Goal: Task Accomplishment & Management: Complete application form

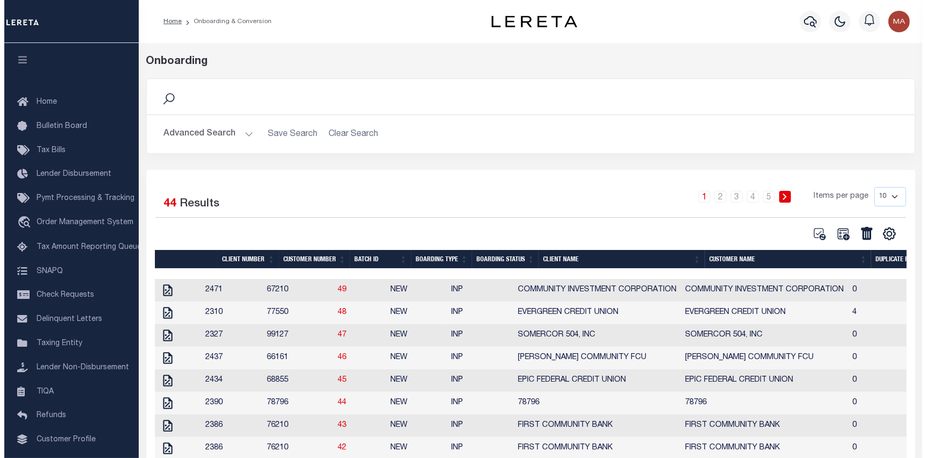
scroll to position [68, 0]
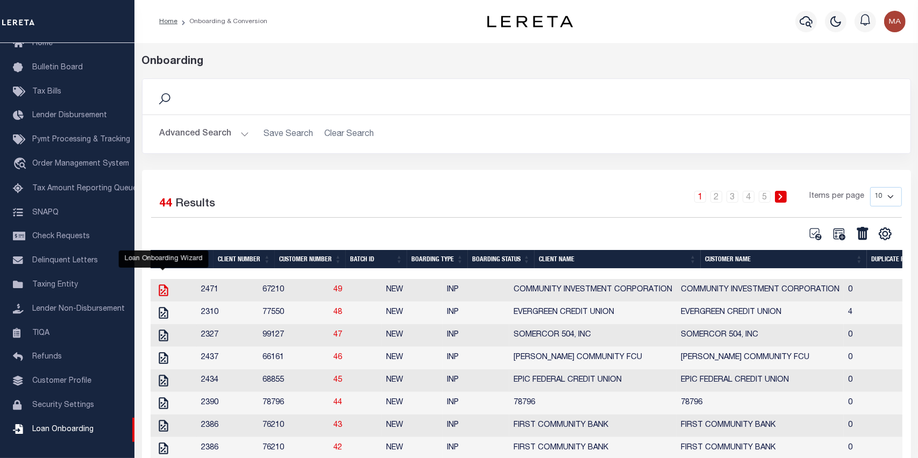
click at [158, 292] on icon "" at bounding box center [163, 290] width 14 height 14
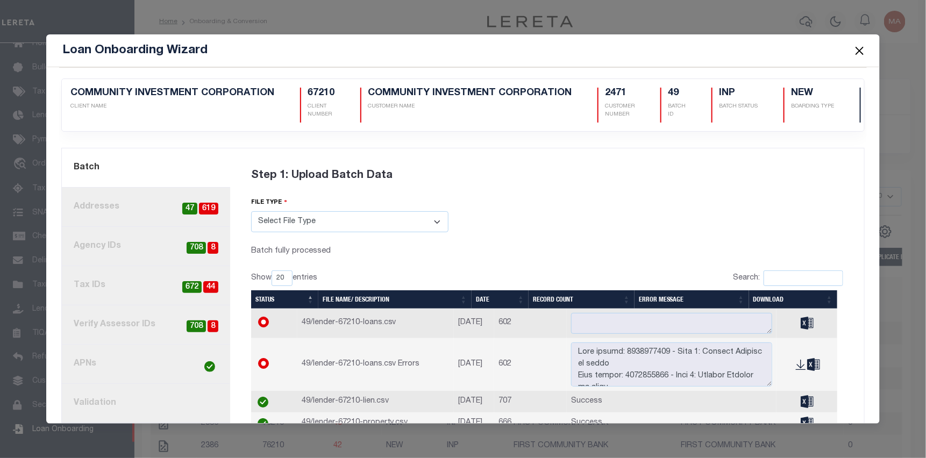
click at [142, 280] on link "4. Tax IDs 44 672" at bounding box center [146, 285] width 168 height 39
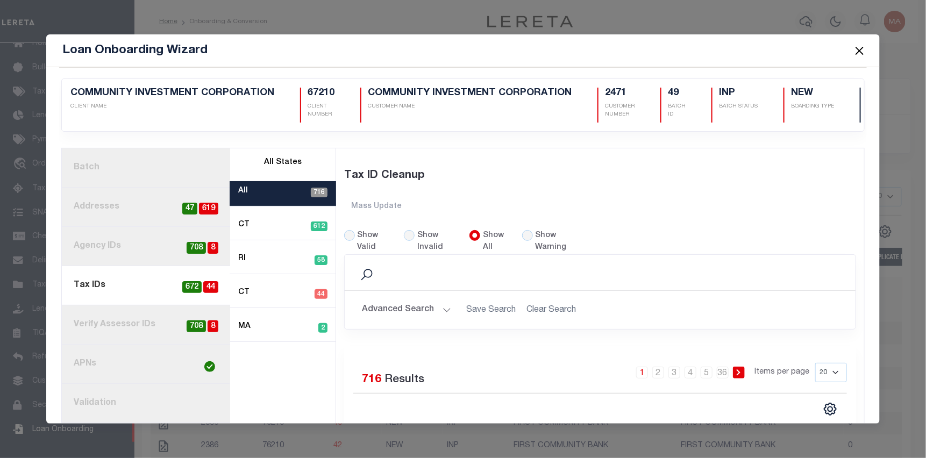
click at [413, 230] on div "Show Invalid" at bounding box center [430, 242] width 53 height 24
click at [406, 230] on input "Show Invalid" at bounding box center [409, 235] width 11 height 11
radio input "true"
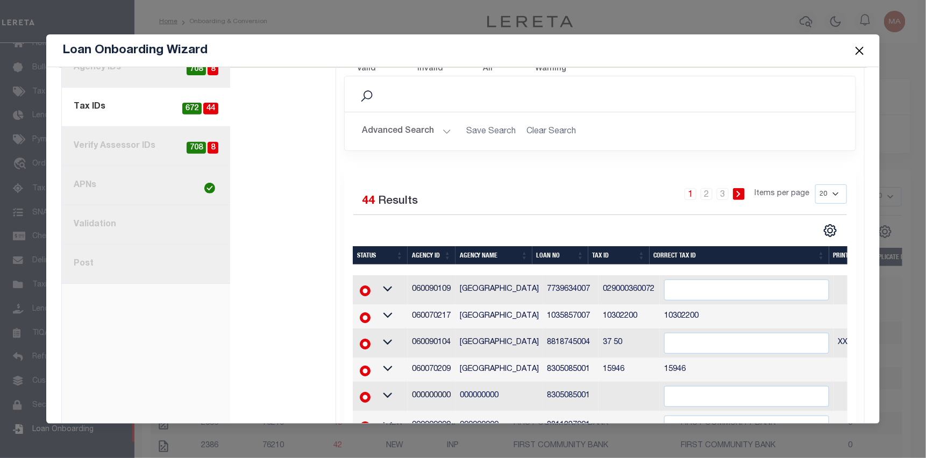
scroll to position [215, 0]
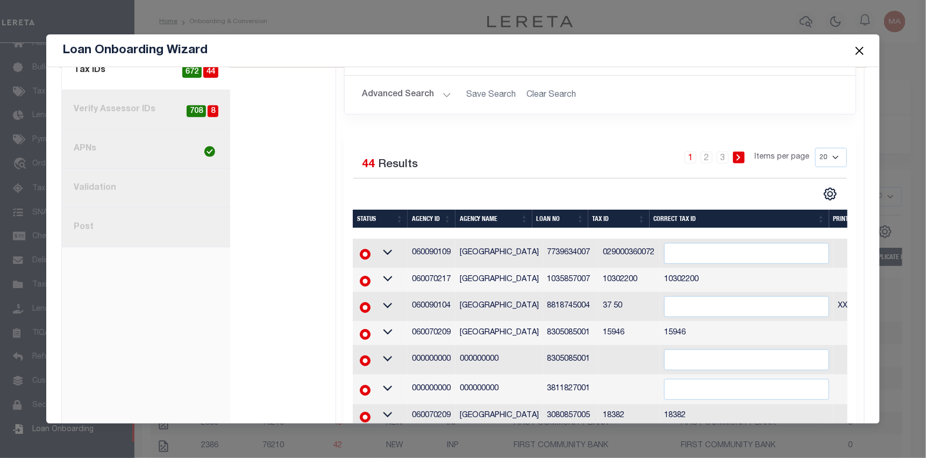
drag, startPoint x: 633, startPoint y: 169, endPoint x: 641, endPoint y: 178, distance: 12.6
click at [633, 168] on div "1 2 3 Items per page 20 40 60 100 200" at bounding box center [664, 162] width 366 height 28
click at [701, 249] on input "text" at bounding box center [746, 253] width 165 height 21
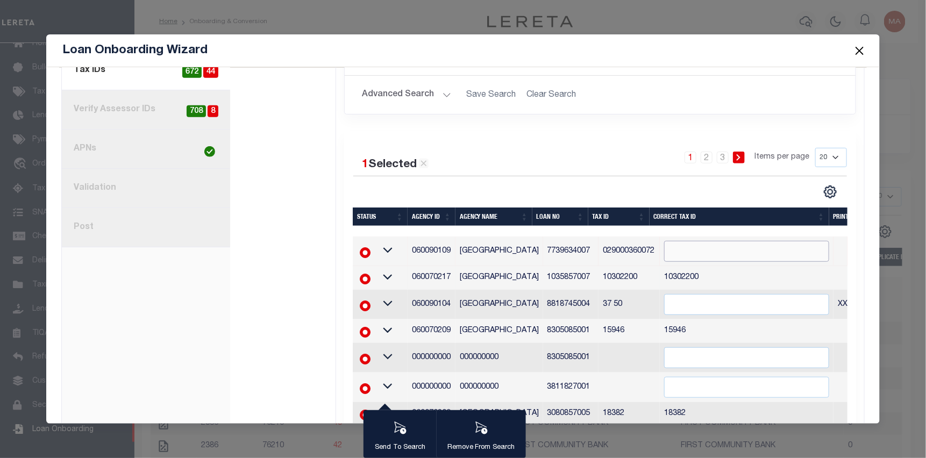
scroll to position [269, 0]
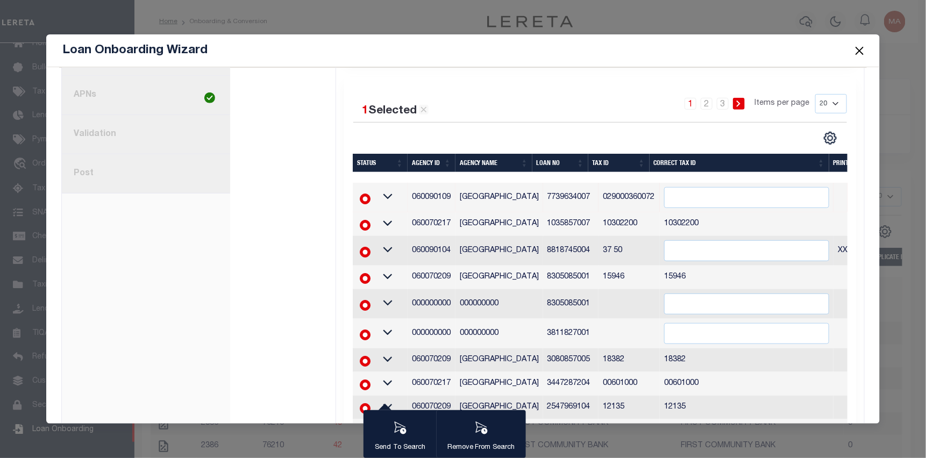
click at [635, 253] on td "37 50" at bounding box center [628, 251] width 61 height 30
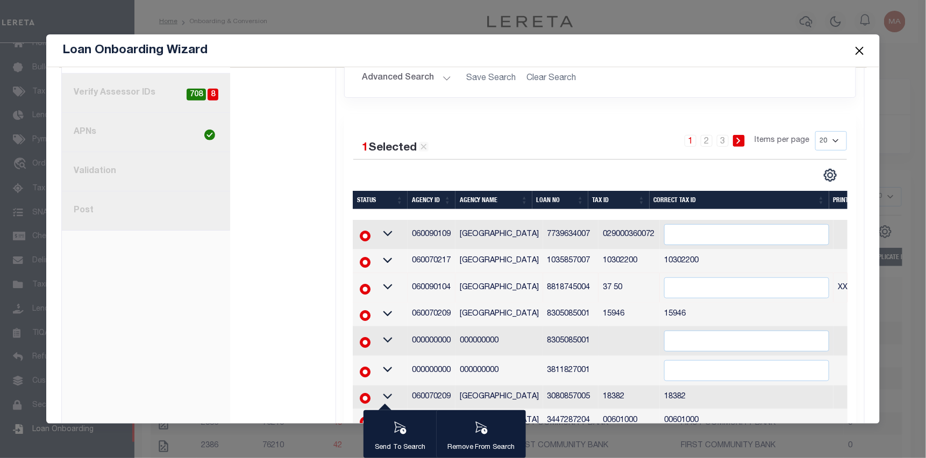
scroll to position [212, 0]
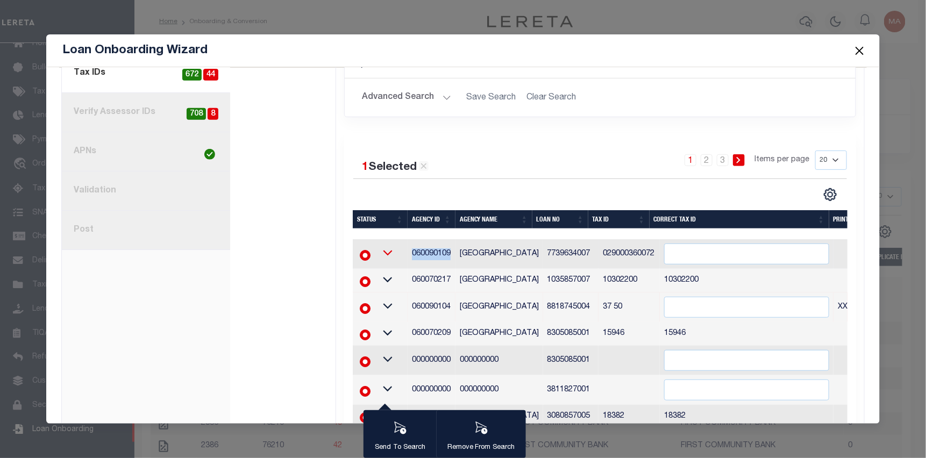
drag, startPoint x: 446, startPoint y: 252, endPoint x: 397, endPoint y: 252, distance: 48.9
click at [397, 252] on tr "060090109 WATERBURY CITY 7739634007 029000360072" at bounding box center [674, 254] width 642 height 30
copy tr "060090109"
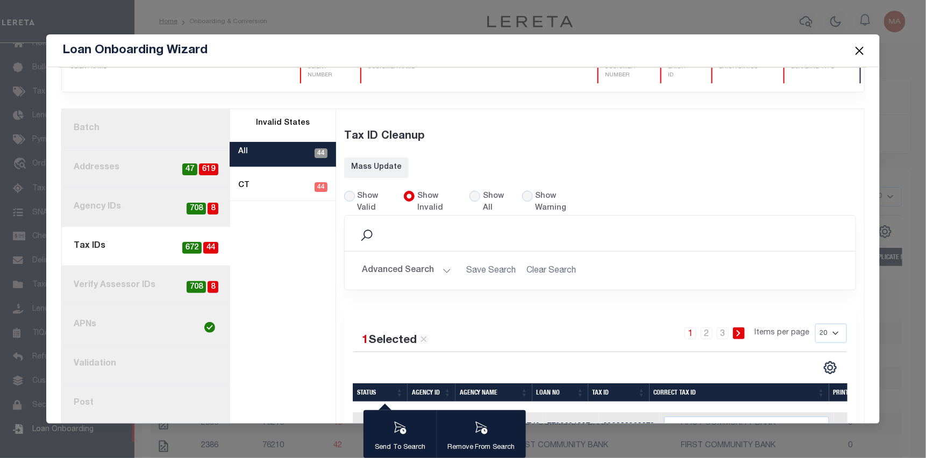
scroll to position [0, 0]
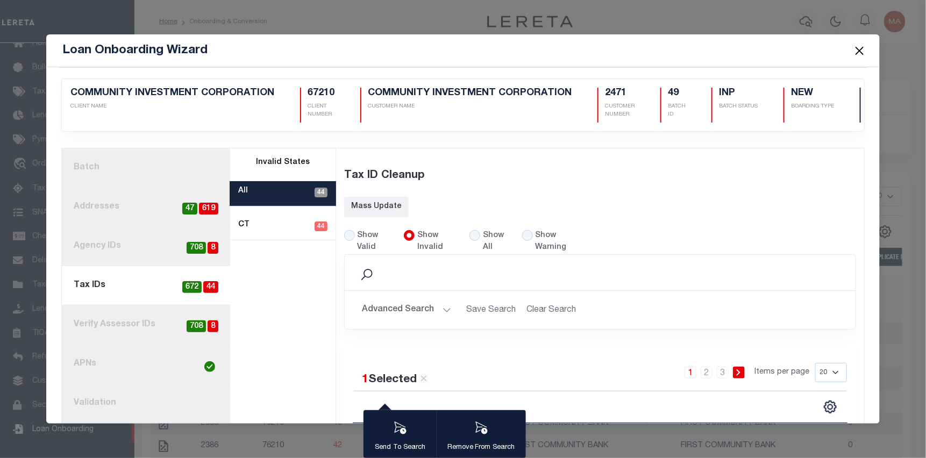
click at [139, 151] on link "1. Batch" at bounding box center [146, 167] width 168 height 39
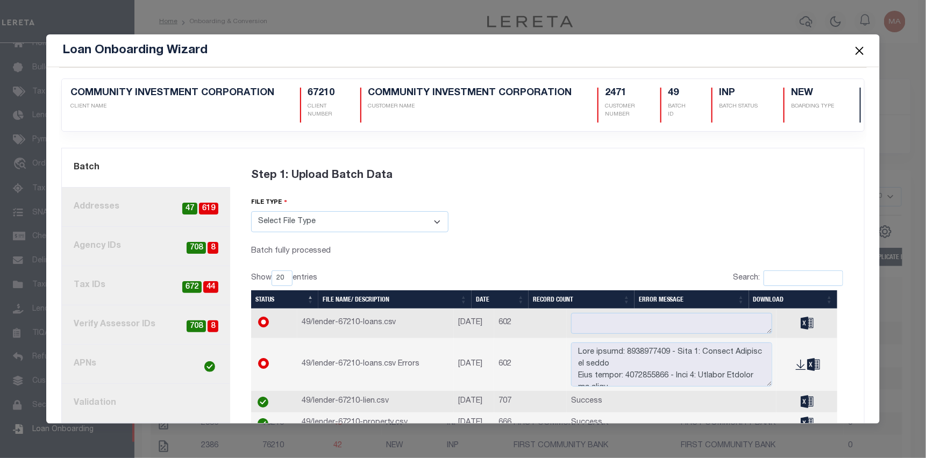
click at [136, 280] on link "4. Tax IDs 44 672" at bounding box center [146, 285] width 168 height 39
radio input "true"
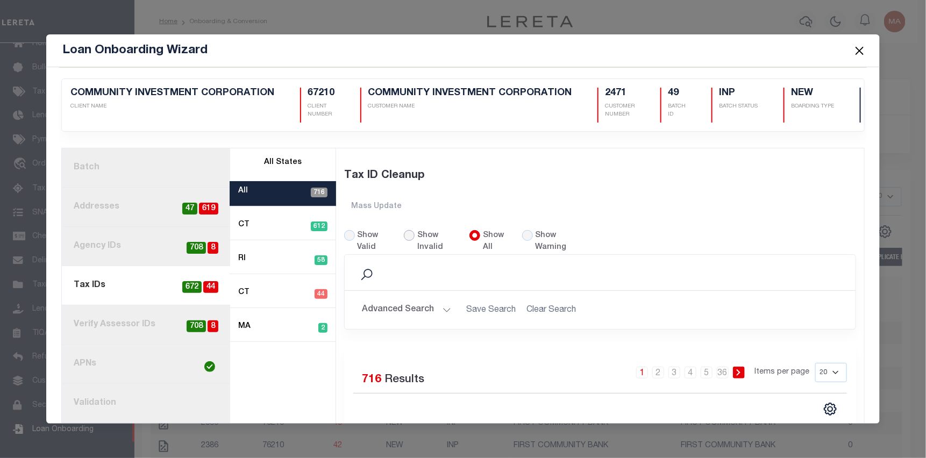
click at [410, 230] on input "Show Invalid" at bounding box center [409, 235] width 11 height 11
radio input "true"
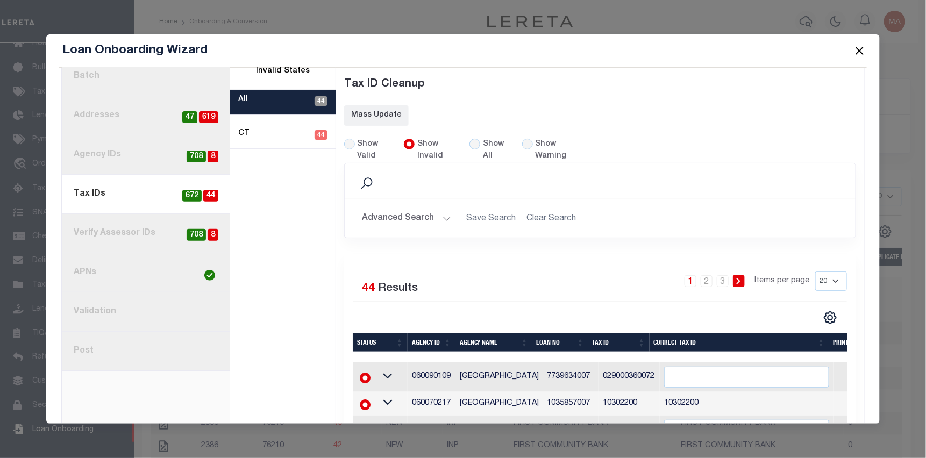
scroll to position [108, 0]
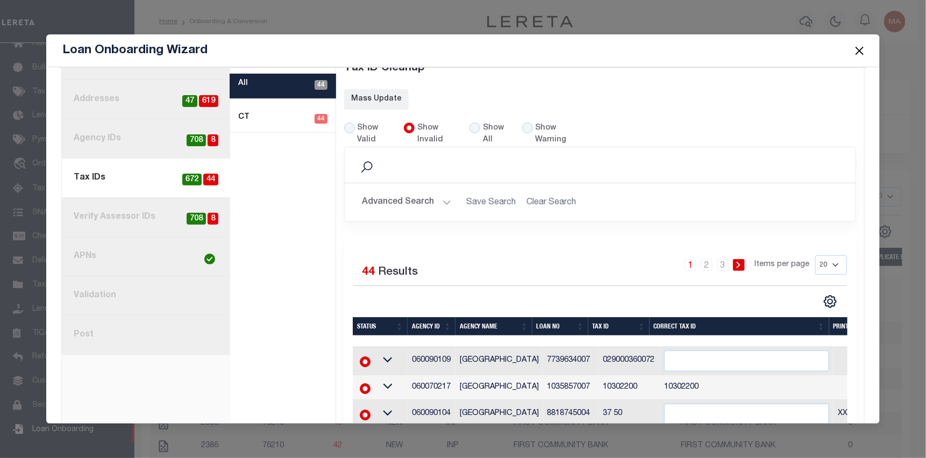
click at [821, 263] on select "20 40 60 100 200" at bounding box center [831, 264] width 32 height 19
select select "60"
click at [815, 255] on select "20 40 60 100 200" at bounding box center [831, 264] width 32 height 19
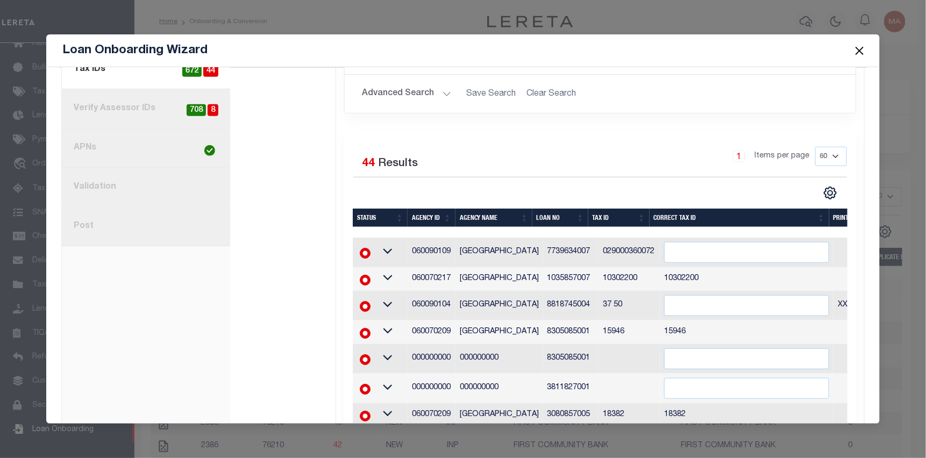
scroll to position [162, 0]
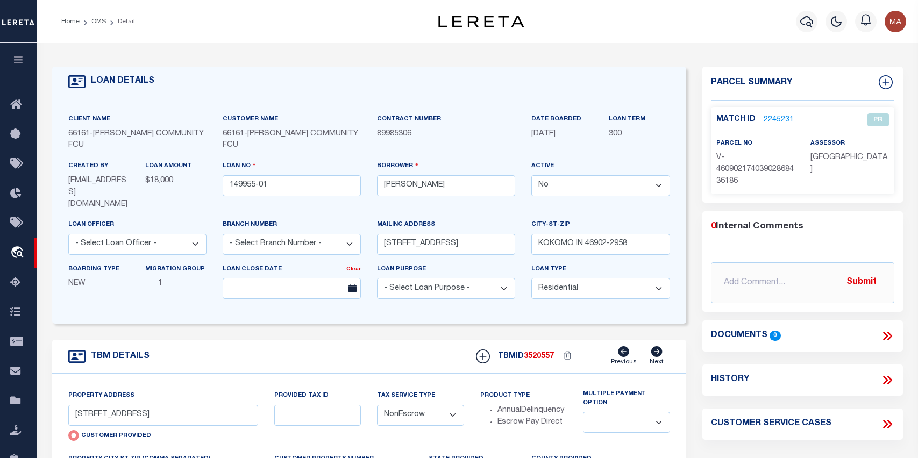
select select "False"
select select "10"
select select "NonEscrow"
click at [12, 59] on icon "button" at bounding box center [18, 60] width 12 height 10
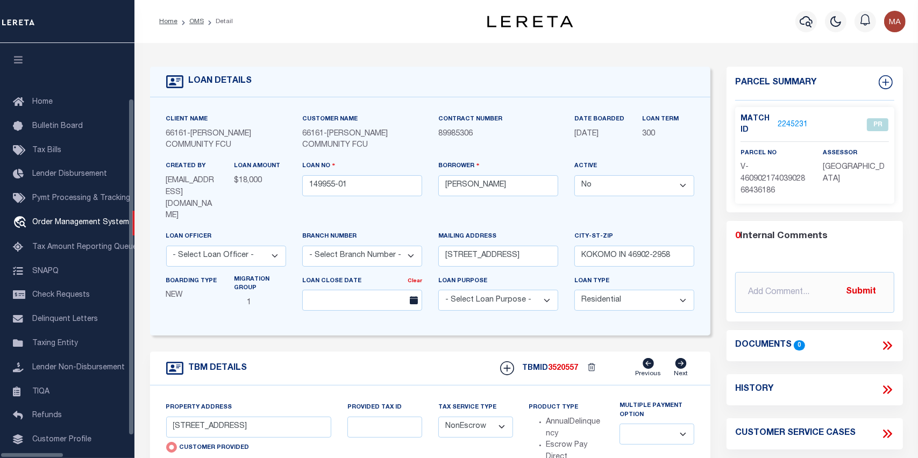
scroll to position [60, 0]
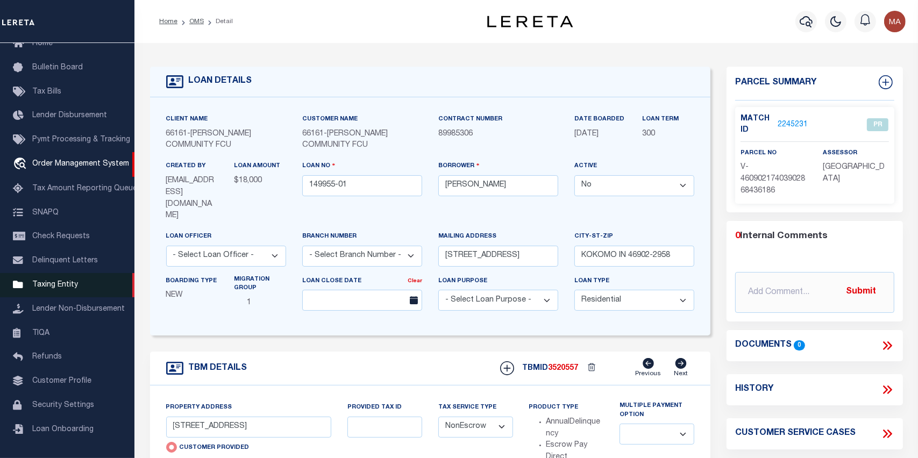
click at [89, 284] on link "Taxing Entity" at bounding box center [67, 285] width 134 height 24
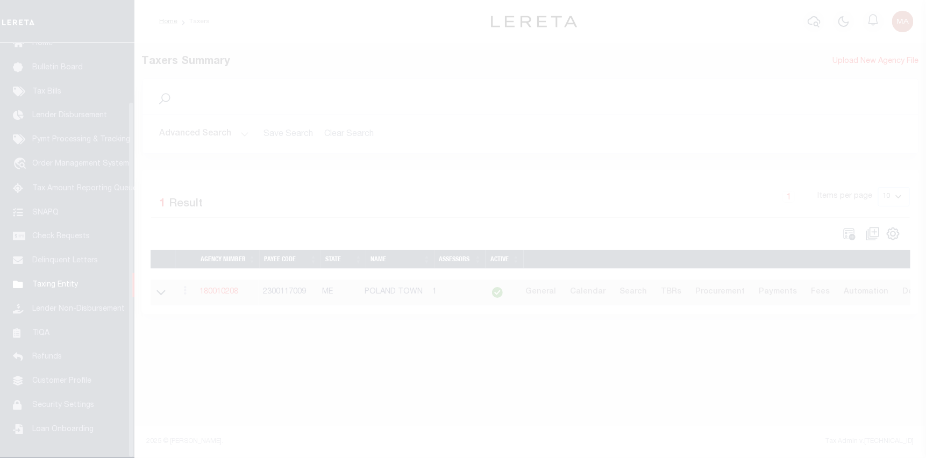
scroll to position [68, 0]
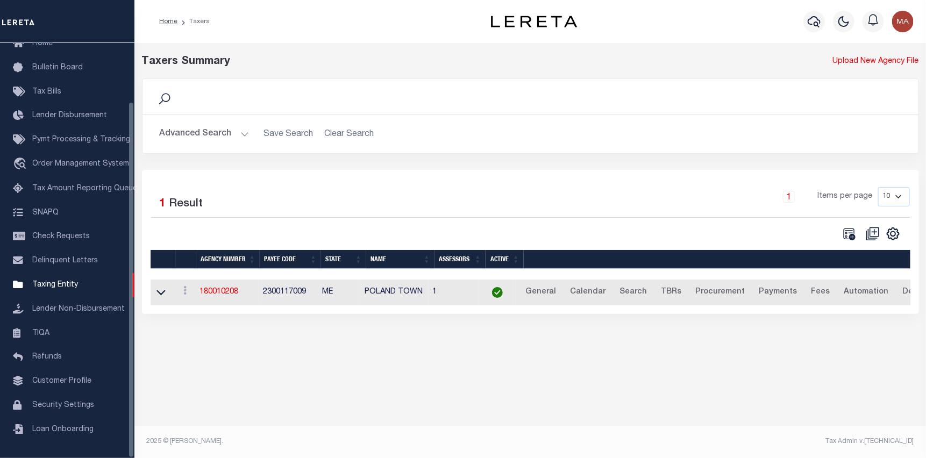
click at [228, 133] on button "Advanced Search" at bounding box center [204, 134] width 89 height 21
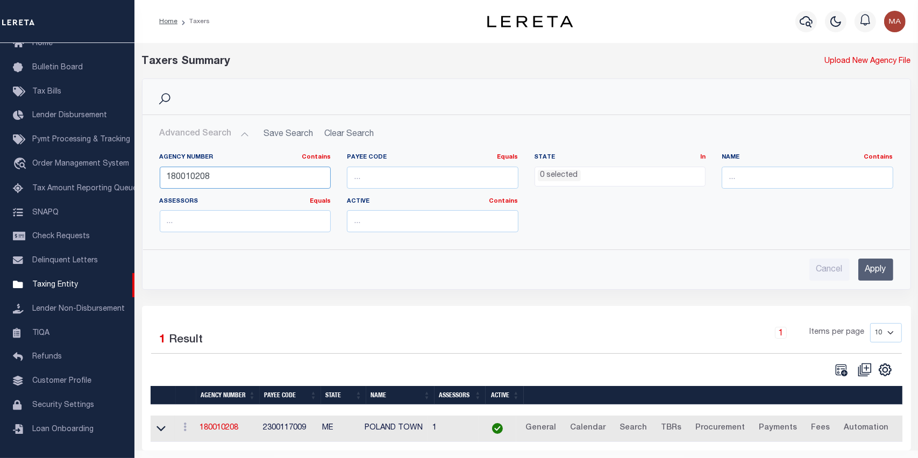
drag, startPoint x: 223, startPoint y: 182, endPoint x: 135, endPoint y: 176, distance: 88.3
click at [137, 176] on div "Search Advanced Search Save Search Clear Search tblPayees_dynamictable_____Defa…" at bounding box center [526, 191] width 785 height 227
paste input "060090109"
drag, startPoint x: 183, startPoint y: 175, endPoint x: 134, endPoint y: 175, distance: 48.9
click at [134, 175] on div "Search Advanced Search Save Search Clear Search tblPayees_dynamictable_____Defa…" at bounding box center [526, 191] width 785 height 227
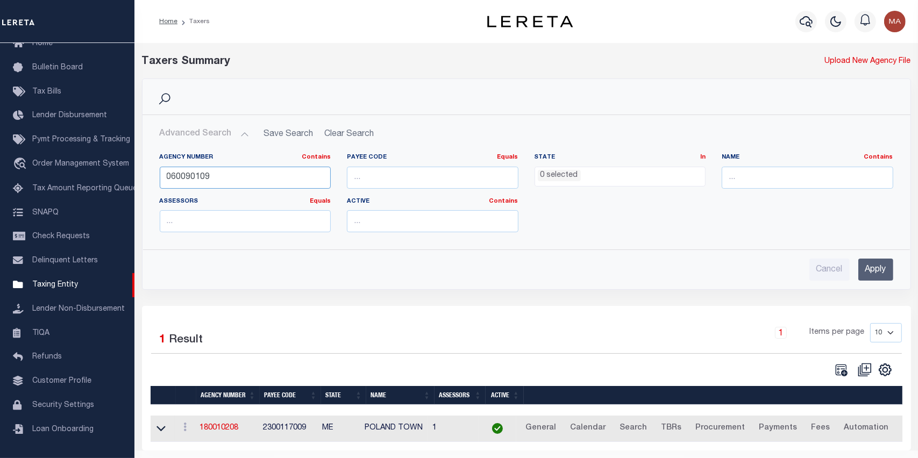
type input "060090109"
click at [887, 264] on input "Apply" at bounding box center [875, 270] width 35 height 22
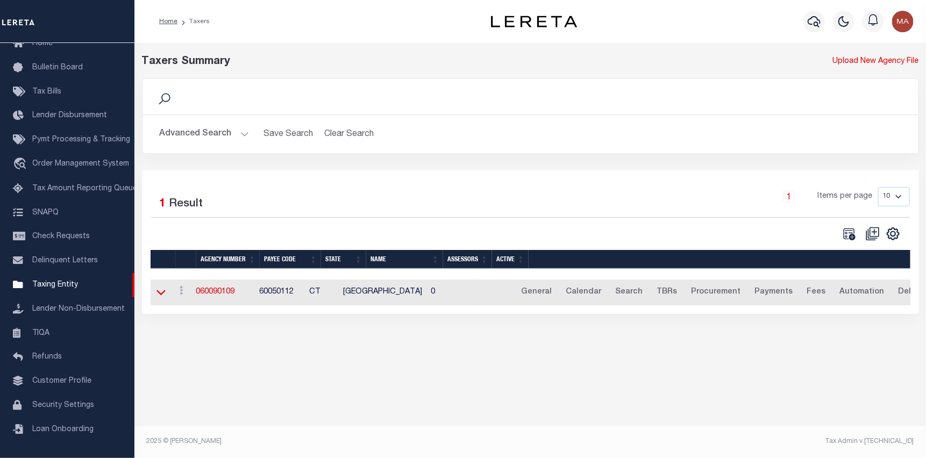
click at [157, 293] on icon at bounding box center [160, 292] width 9 height 5
